Goal: Transaction & Acquisition: Subscribe to service/newsletter

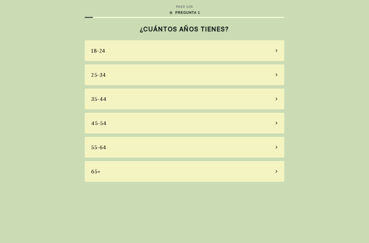
click at [148, 149] on div "55-64" at bounding box center [184, 147] width 199 height 21
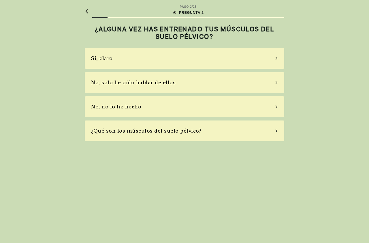
click at [129, 84] on div "No, solo he oído hablar de ellos" at bounding box center [133, 83] width 84 height 8
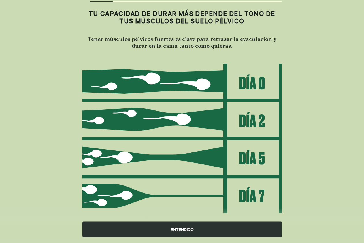
scroll to position [25, 0]
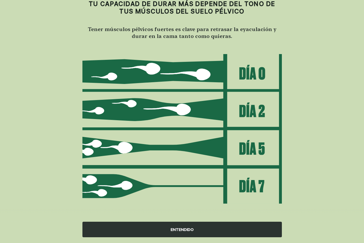
drag, startPoint x: 182, startPoint y: 228, endPoint x: 183, endPoint y: 226, distance: 3.2
click at [182, 228] on div "ENTENDIDO" at bounding box center [181, 230] width 199 height 16
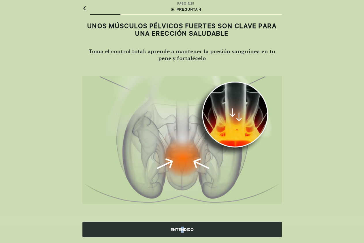
scroll to position [3, 0]
click at [184, 229] on div "ENTENDIDO" at bounding box center [181, 230] width 199 height 16
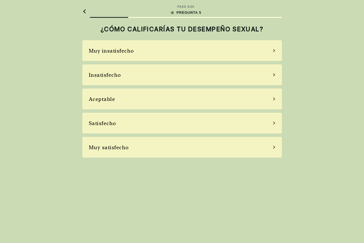
scroll to position [0, 0]
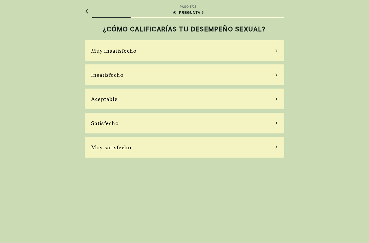
click at [111, 99] on div "Aceptable" at bounding box center [104, 99] width 27 height 8
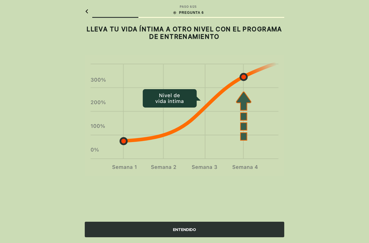
click at [174, 230] on div "ENTENDIDO" at bounding box center [184, 230] width 199 height 16
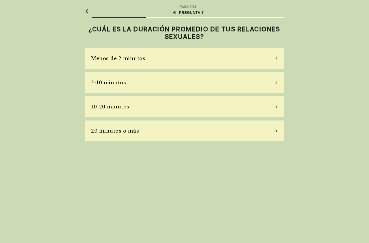
click at [146, 133] on div "20 minutos o más" at bounding box center [184, 131] width 199 height 21
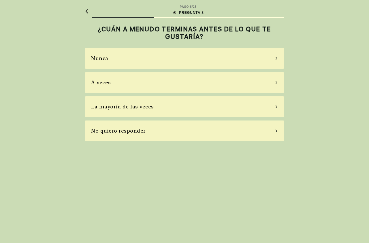
click at [146, 133] on div "No quiero responder" at bounding box center [184, 131] width 199 height 21
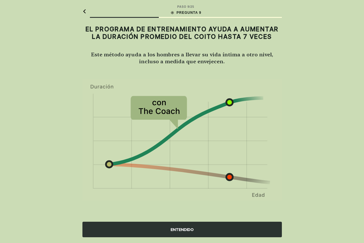
click at [176, 229] on div "ENTENDIDO" at bounding box center [181, 230] width 199 height 16
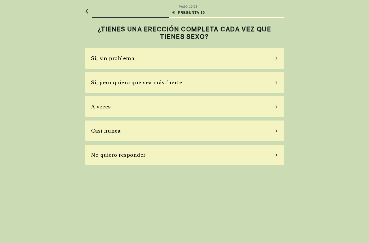
click at [160, 84] on div "Sí, pero quiero que sea más fuerte" at bounding box center [136, 83] width 91 height 8
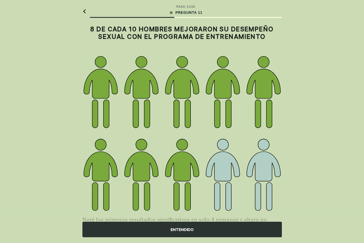
click at [175, 228] on div "ENTENDIDO" at bounding box center [181, 230] width 199 height 16
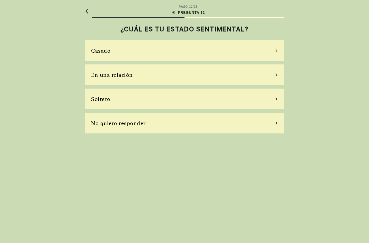
click at [136, 104] on div "Soltero" at bounding box center [184, 99] width 199 height 21
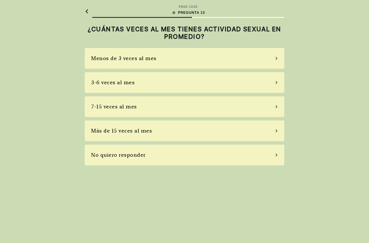
click at [156, 157] on div "No quiero responder" at bounding box center [184, 155] width 199 height 21
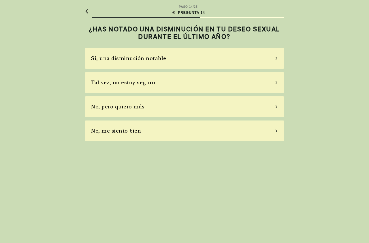
click at [156, 58] on div "Sí, una disminución notable" at bounding box center [128, 58] width 75 height 8
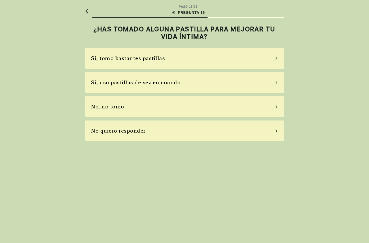
click at [163, 107] on div "No, no tomo" at bounding box center [184, 107] width 199 height 21
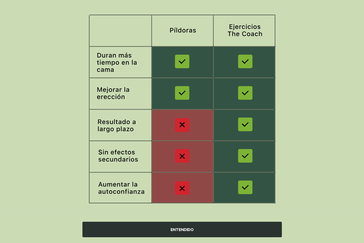
scroll to position [62, 0]
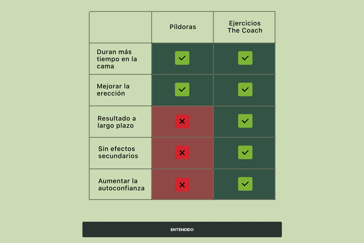
click at [175, 231] on div "ENTENDIDO" at bounding box center [181, 230] width 199 height 16
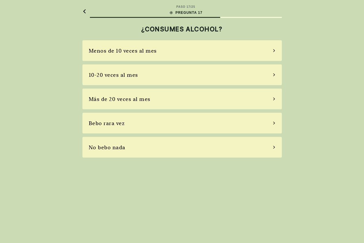
scroll to position [0, 0]
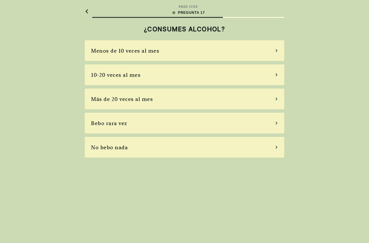
click at [150, 152] on div "No bebo nada" at bounding box center [184, 147] width 199 height 21
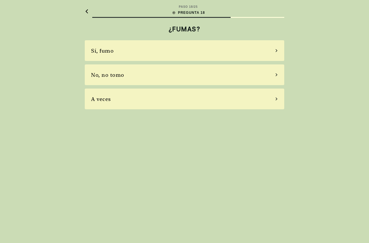
click at [147, 80] on div "No, no tomo" at bounding box center [184, 75] width 199 height 21
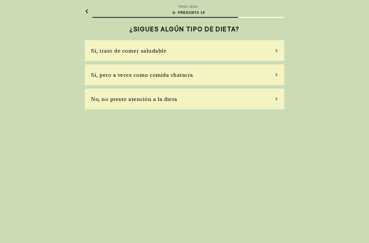
click at [165, 52] on div "Sí, trato de comer saludable" at bounding box center [184, 50] width 199 height 21
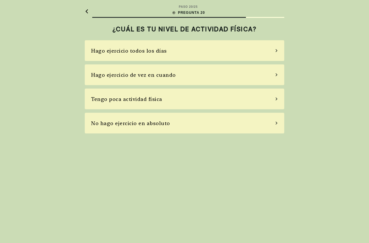
click at [158, 51] on div "Hago ejercicio todos los días" at bounding box center [129, 51] width 76 height 8
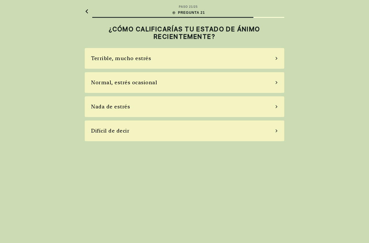
click at [159, 108] on div "Nada de estrés" at bounding box center [184, 107] width 199 height 21
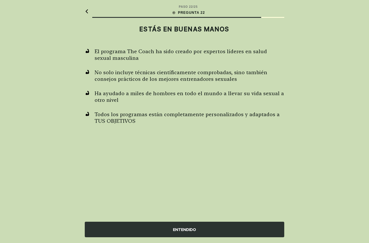
click at [165, 228] on div "ENTENDIDO" at bounding box center [184, 230] width 199 height 16
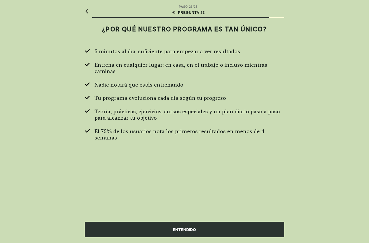
click at [188, 227] on div "ENTENDIDO" at bounding box center [184, 230] width 199 height 16
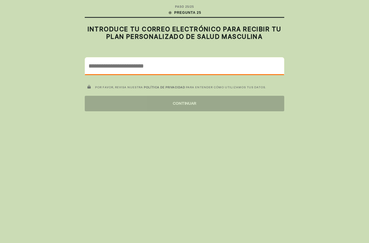
click at [159, 66] on input "email" at bounding box center [184, 66] width 199 height 17
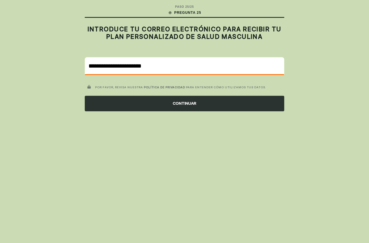
type input "**********"
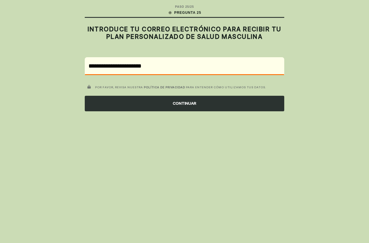
click at [179, 102] on div "CONTINUAR" at bounding box center [184, 104] width 199 height 16
